Goal: Transaction & Acquisition: Purchase product/service

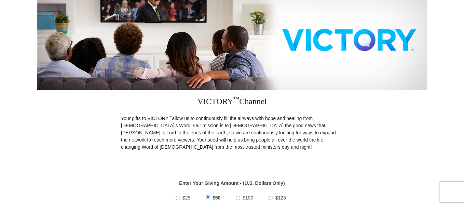
scroll to position [113, 0]
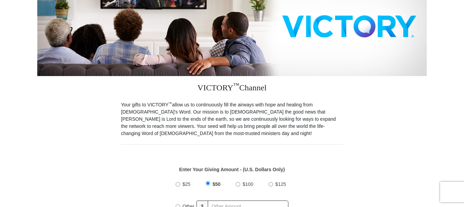
drag, startPoint x: 465, startPoint y: 26, endPoint x: 459, endPoint y: 61, distance: 35.6
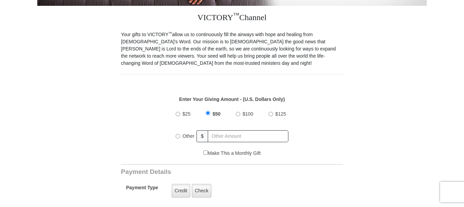
scroll to position [187, 0]
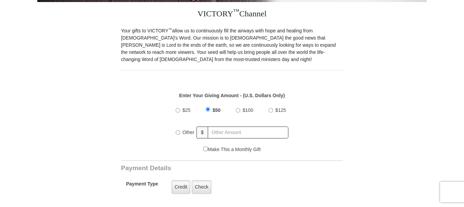
click at [177, 130] on input "Other" at bounding box center [177, 132] width 4 height 4
radio input "true"
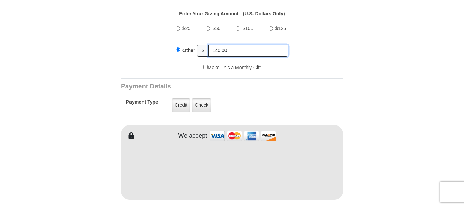
scroll to position [286, 0]
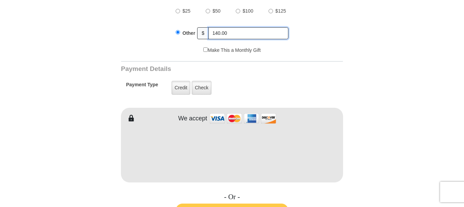
type input "140.00"
click at [180, 81] on label "Credit" at bounding box center [180, 88] width 19 height 14
click at [0, 0] on input "Credit" at bounding box center [0, 0] width 0 height 0
drag, startPoint x: 462, startPoint y: 73, endPoint x: 459, endPoint y: 94, distance: 21.7
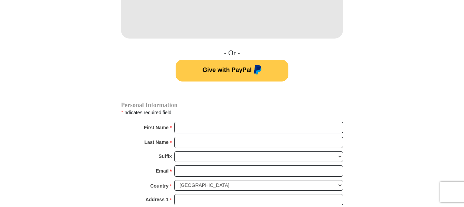
scroll to position [432, 0]
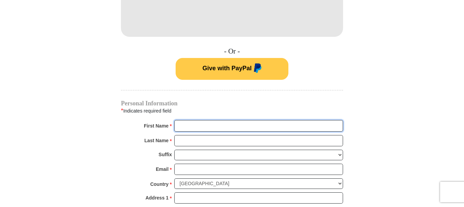
click at [192, 120] on input "First Name *" at bounding box center [258, 126] width 169 height 12
type input "RAYMOND & ROXY"
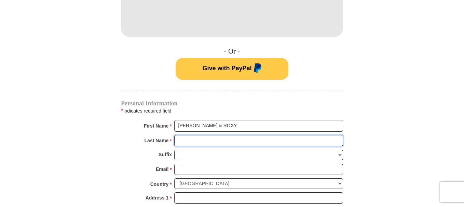
click at [179, 137] on input "Last Name *" at bounding box center [258, 141] width 169 height 12
type input "DUNSTAN"
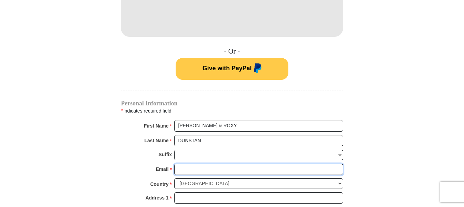
click at [180, 164] on input "Email *" at bounding box center [258, 170] width 169 height 12
type input "rad4hm@frontiernet.net"
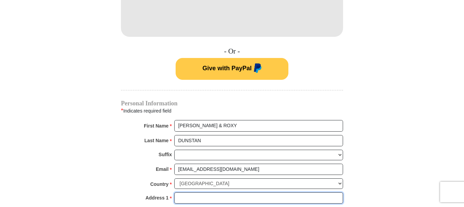
type input "PO Box 335"
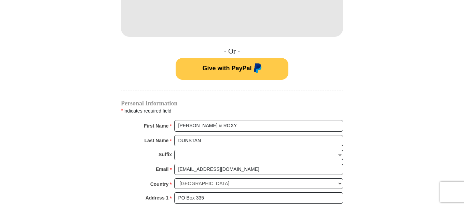
type input "Greenleaf"
select select "ID"
type input "83626"
type input "2088615202"
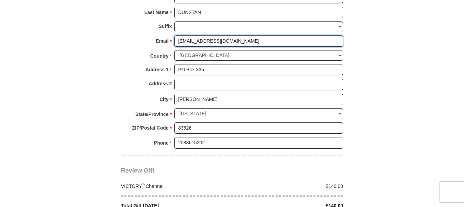
scroll to position [570, 0]
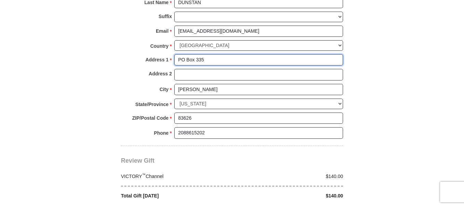
drag, startPoint x: 208, startPoint y: 52, endPoint x: 181, endPoint y: 59, distance: 28.1
click at [177, 54] on input "PO Box 335" at bounding box center [258, 60] width 169 height 12
type input "9820 w Martingale Dr."
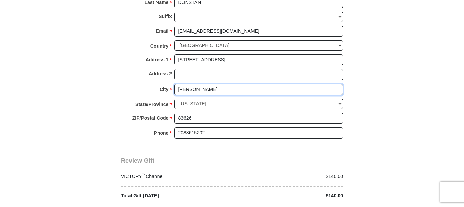
drag, startPoint x: 200, startPoint y: 83, endPoint x: 163, endPoint y: 84, distance: 36.5
click at [163, 84] on div "City * Greenleaf Please enter City" at bounding box center [232, 91] width 222 height 15
type input "Boise"
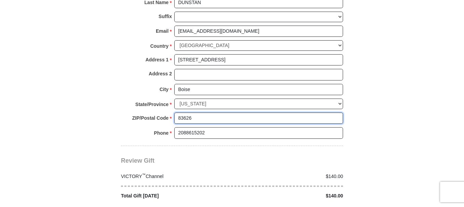
drag, startPoint x: 195, startPoint y: 115, endPoint x: 165, endPoint y: 123, distance: 31.6
click at [167, 115] on div "ZIP/Postal Code * 83626 No postal code? Click here. Please enter ZIP/Postal Cod…" at bounding box center [232, 120] width 222 height 15
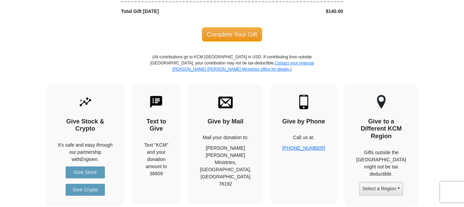
scroll to position [737, 0]
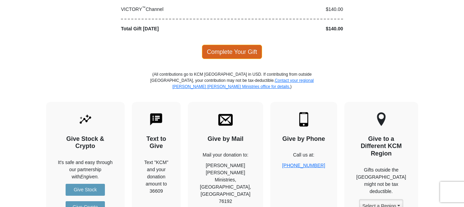
type input "83709"
click at [238, 46] on span "Complete Your Gift" at bounding box center [232, 52] width 60 height 14
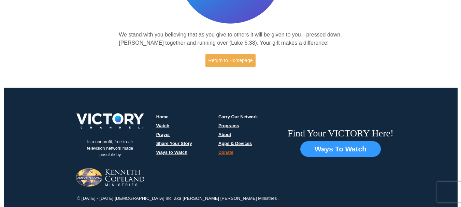
scroll to position [117, 0]
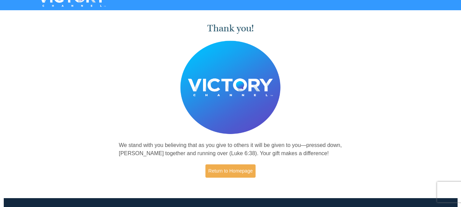
scroll to position [0, 0]
